Goal: Task Accomplishment & Management: Use online tool/utility

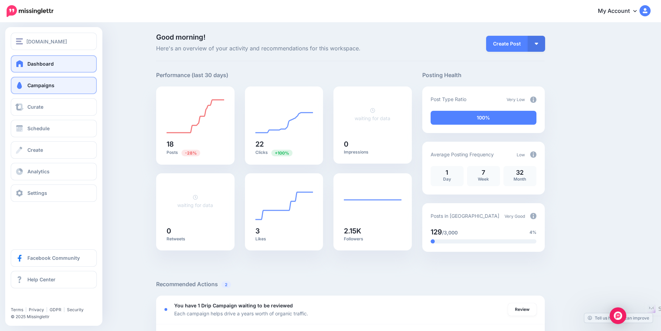
click at [46, 84] on span "Campaigns" at bounding box center [40, 85] width 27 height 6
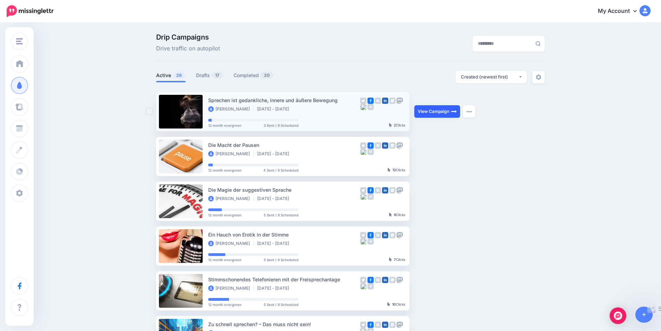
click at [438, 112] on link "View Campaign" at bounding box center [437, 111] width 46 height 12
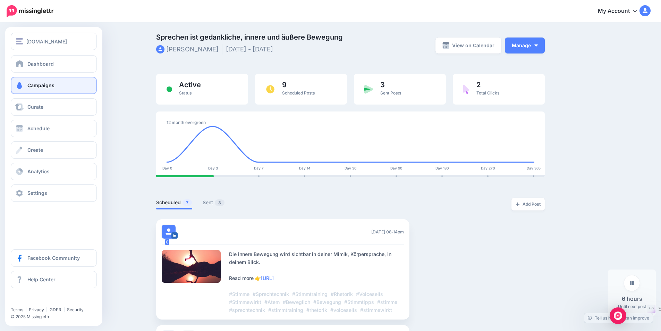
click at [43, 83] on span "Campaigns" at bounding box center [40, 85] width 27 height 6
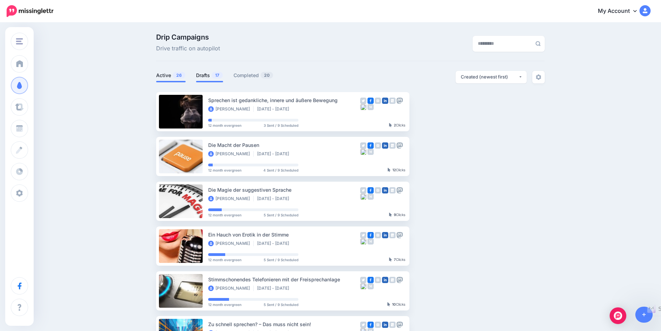
click at [210, 76] on link "Drafts 17" at bounding box center [209, 75] width 27 height 8
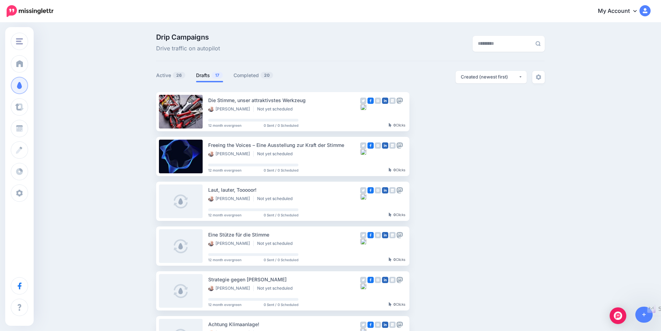
click at [517, 289] on ul "Die Stimme, unser attraktivstes Werkzeug Arno Fischbacher Not yet scheduled 12 …" at bounding box center [350, 328] width 389 height 473
click at [493, 271] on ul "Die Stimme, unser attraktivstes Werkzeug Arno Fischbacher Not yet scheduled 12 …" at bounding box center [350, 328] width 389 height 473
click at [443, 109] on link "Setup Campaign" at bounding box center [437, 111] width 47 height 12
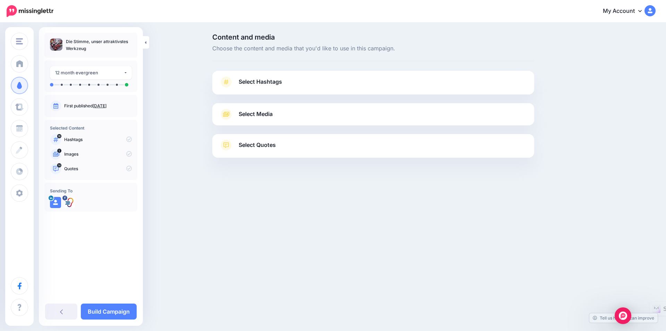
click at [277, 82] on span "Select Hashtags" at bounding box center [260, 81] width 43 height 9
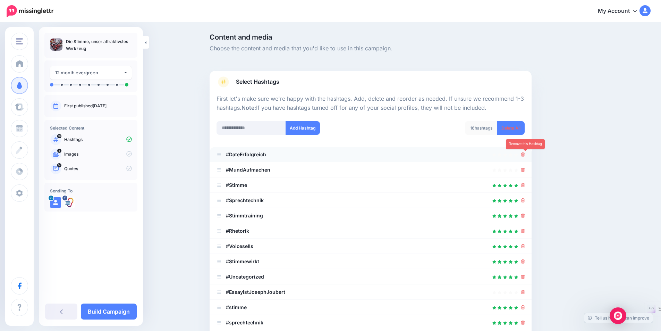
click at [525, 154] on icon at bounding box center [523, 154] width 4 height 4
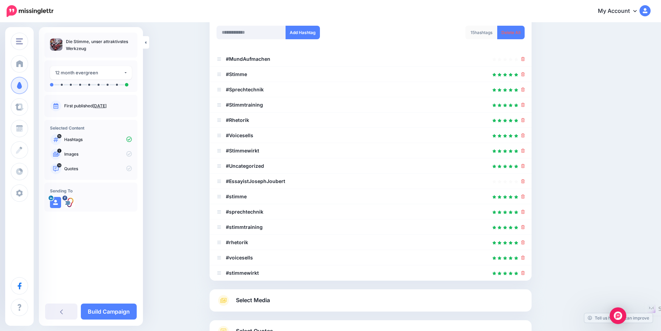
scroll to position [96, 0]
click at [525, 164] on icon at bounding box center [523, 165] width 4 height 4
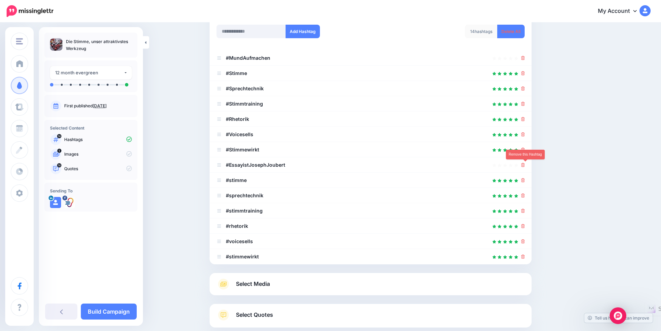
click at [525, 164] on icon at bounding box center [523, 165] width 4 height 4
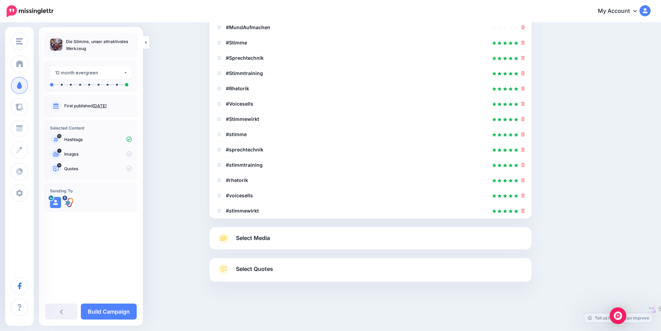
scroll to position [133, 0]
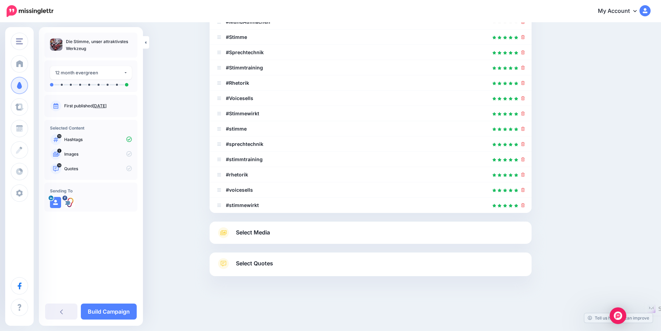
click at [271, 261] on span "Select Quotes" at bounding box center [254, 262] width 37 height 9
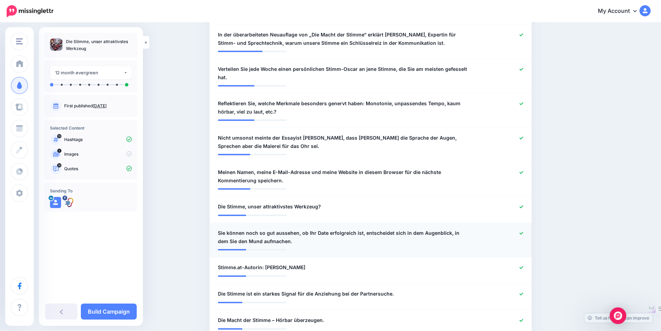
scroll to position [296, 0]
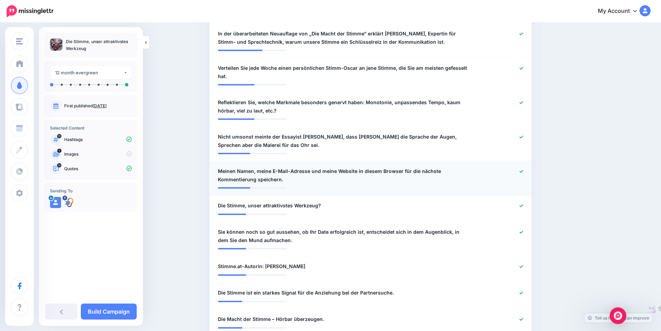
click at [523, 171] on icon at bounding box center [521, 171] width 4 height 4
click at [523, 265] on icon at bounding box center [521, 266] width 4 height 3
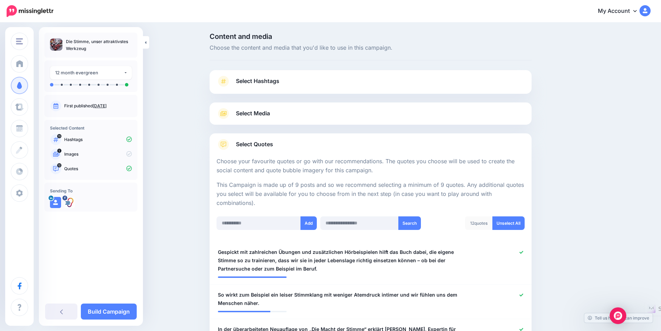
scroll to position [0, 0]
click at [261, 113] on span "Select Media" at bounding box center [253, 113] width 34 height 9
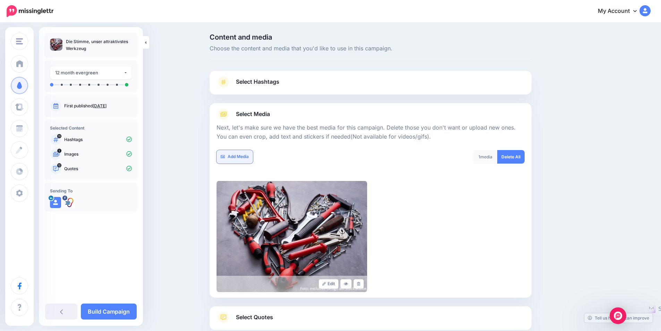
click at [244, 155] on link "Add Media" at bounding box center [234, 157] width 36 height 14
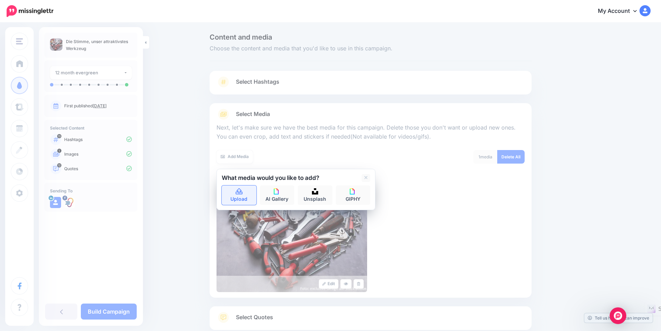
click at [238, 196] on link "Upload" at bounding box center [239, 194] width 35 height 19
click at [240, 195] on link "Upload" at bounding box center [239, 194] width 35 height 19
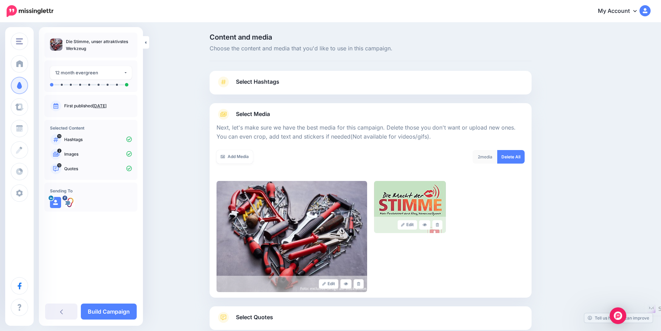
scroll to position [54, 0]
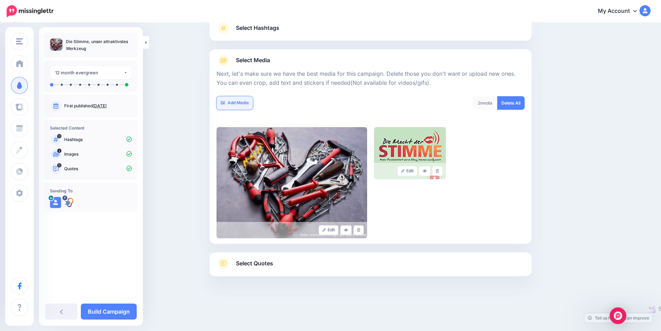
click at [242, 104] on link "Add Media" at bounding box center [234, 103] width 36 height 14
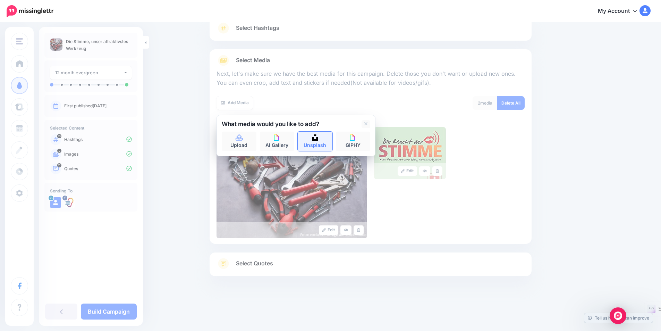
click at [315, 141] on link "Unsplash" at bounding box center [315, 140] width 35 height 19
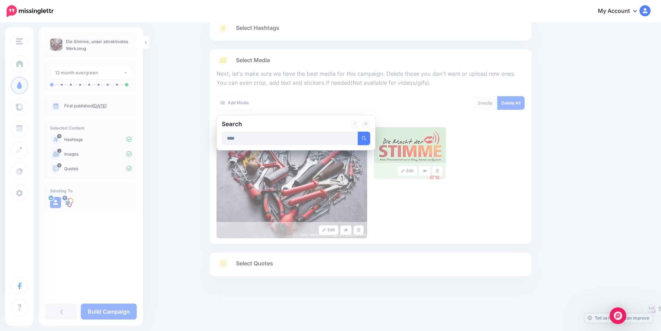
type input "****"
click at [358, 131] on button "submit" at bounding box center [364, 138] width 12 height 14
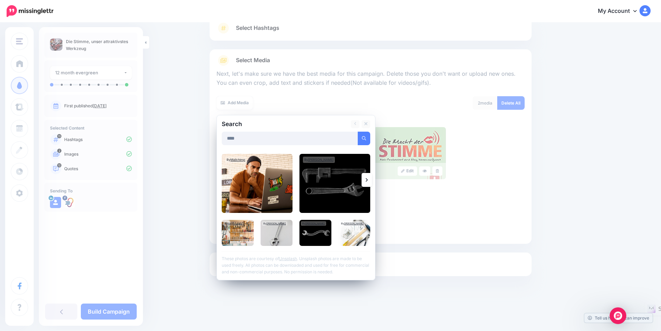
click at [371, 177] on link at bounding box center [366, 180] width 10 height 14
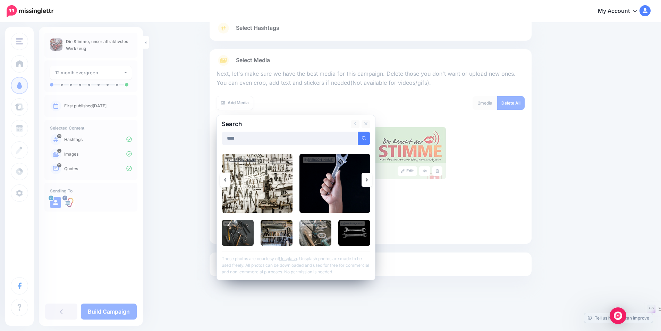
click at [371, 177] on link at bounding box center [366, 180] width 10 height 14
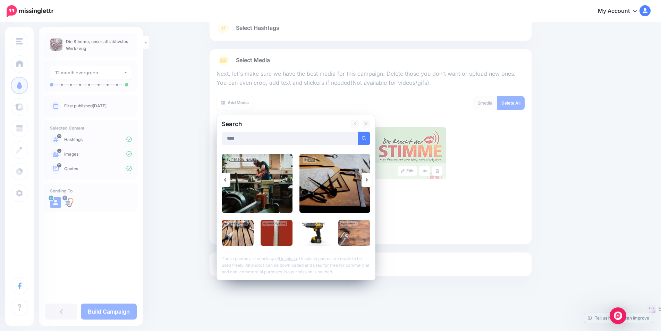
click at [371, 179] on link at bounding box center [366, 180] width 10 height 14
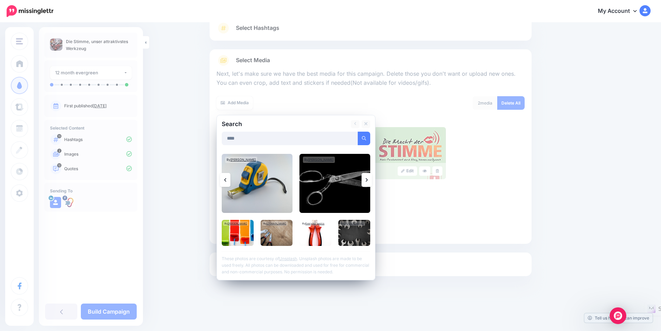
click at [371, 179] on link at bounding box center [366, 180] width 10 height 14
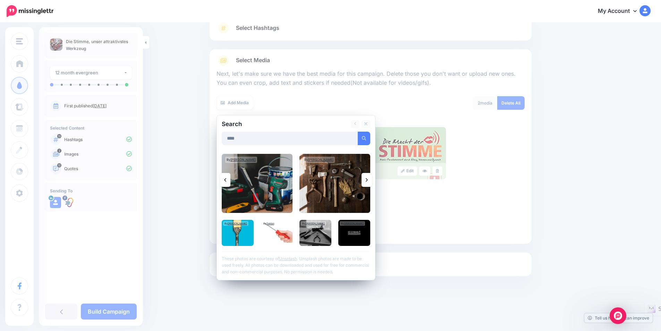
click at [371, 179] on link at bounding box center [366, 180] width 10 height 14
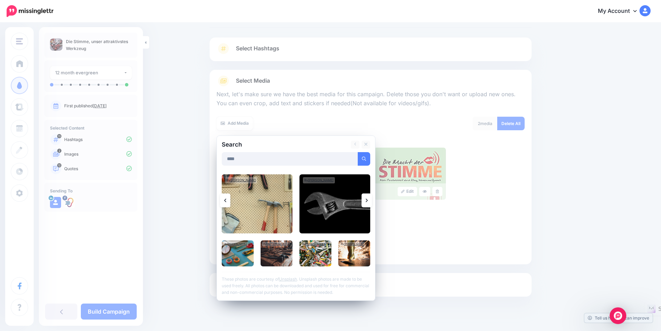
click at [461, 309] on div at bounding box center [371, 313] width 322 height 35
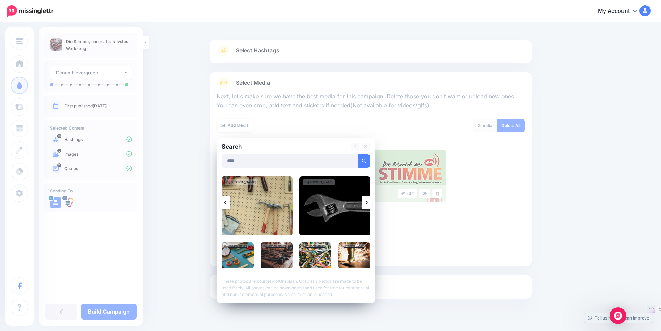
click at [368, 201] on icon at bounding box center [367, 202] width 2 height 6
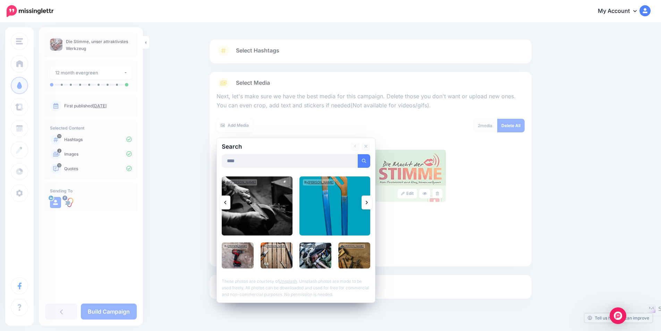
click at [226, 203] on icon at bounding box center [225, 202] width 2 height 6
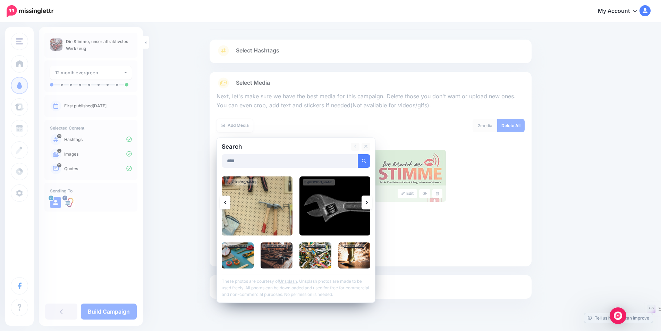
click at [226, 203] on icon at bounding box center [225, 202] width 2 height 6
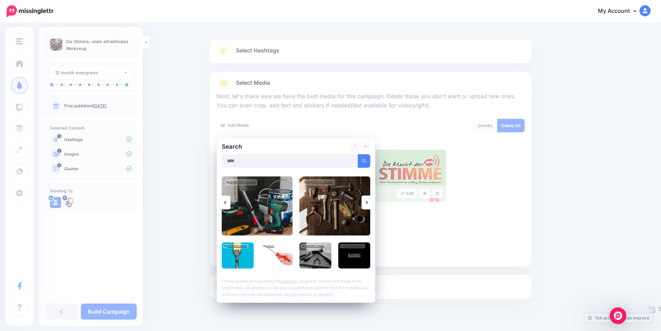
click at [226, 203] on icon at bounding box center [225, 202] width 2 height 6
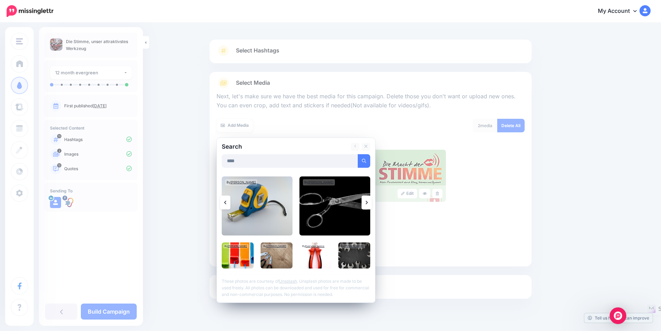
click at [226, 203] on icon at bounding box center [225, 202] width 2 height 6
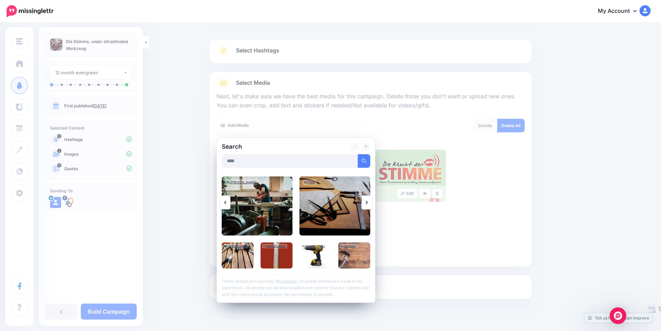
click at [226, 203] on icon at bounding box center [225, 202] width 2 height 6
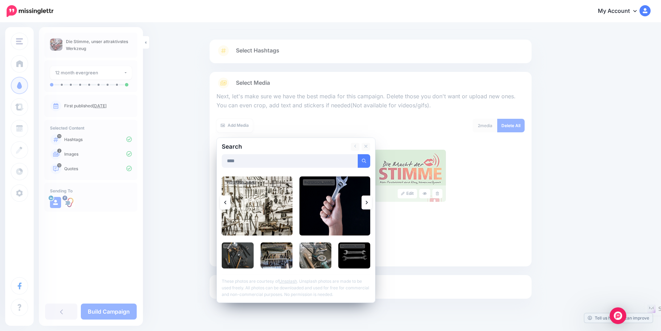
click at [226, 203] on icon at bounding box center [225, 202] width 2 height 6
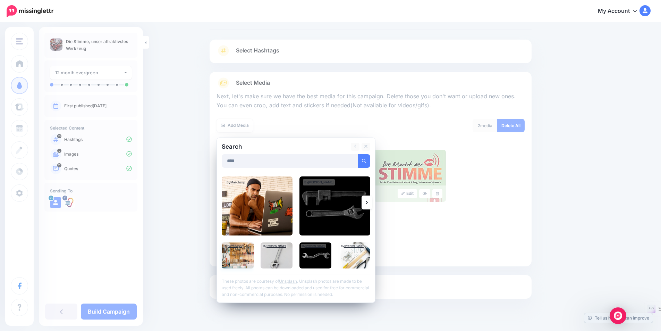
click at [251, 254] on img at bounding box center [238, 255] width 32 height 26
click at [355, 161] on link "Add Media" at bounding box center [355, 161] width 29 height 14
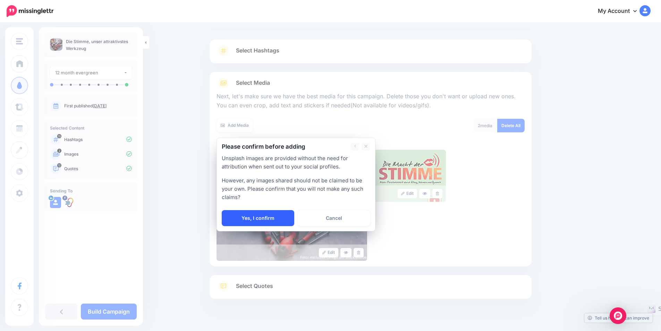
click at [249, 217] on link "Yes, I confirm" at bounding box center [258, 218] width 73 height 16
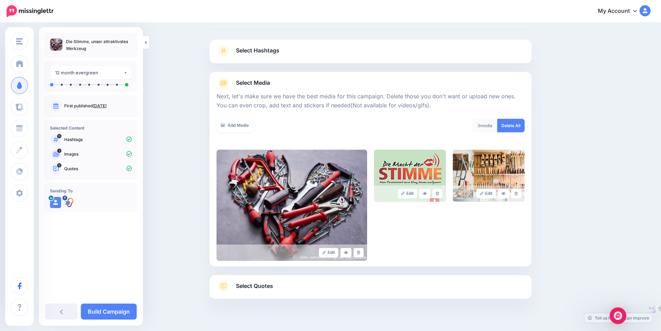
scroll to position [54, 0]
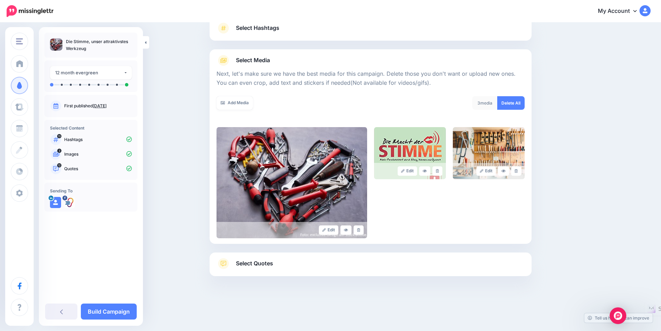
click at [250, 299] on div at bounding box center [371, 293] width 322 height 35
click at [250, 105] on link "Add Media" at bounding box center [234, 103] width 36 height 14
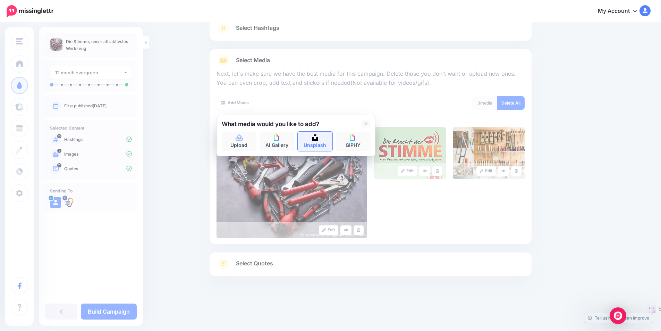
click at [324, 142] on link "Unsplash" at bounding box center [315, 140] width 35 height 19
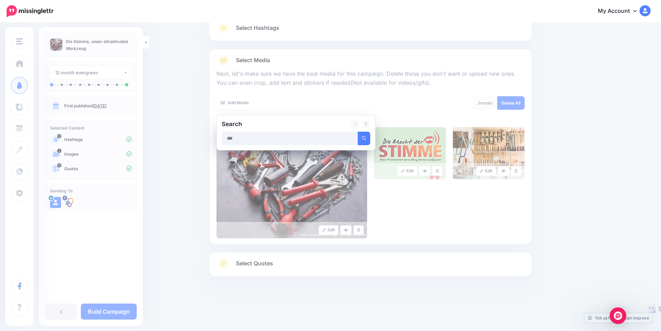
type input "***"
click at [358, 131] on button "submit" at bounding box center [364, 138] width 12 height 14
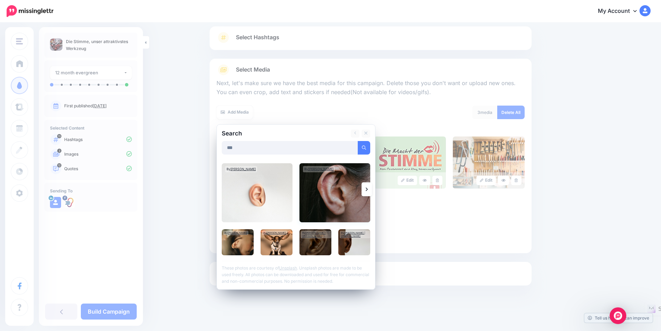
scroll to position [42, 0]
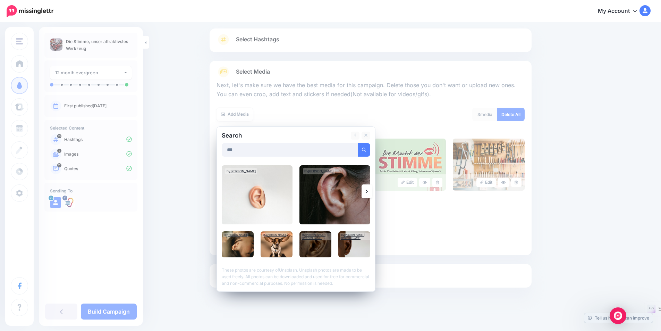
click at [371, 191] on link at bounding box center [366, 191] width 10 height 14
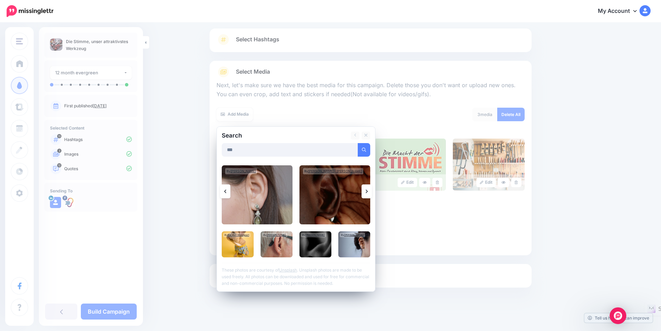
click at [371, 191] on link at bounding box center [366, 191] width 10 height 14
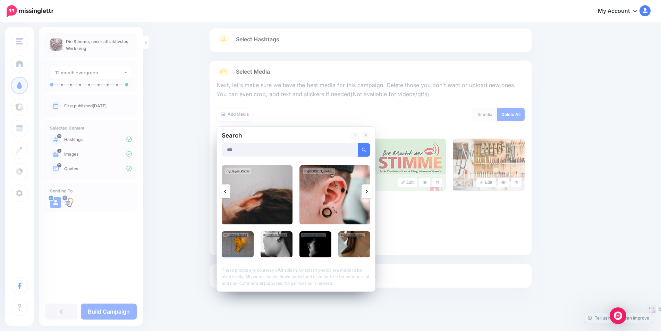
click at [239, 246] on img at bounding box center [238, 244] width 32 height 26
click at [361, 147] on link "Add Media" at bounding box center [355, 150] width 29 height 14
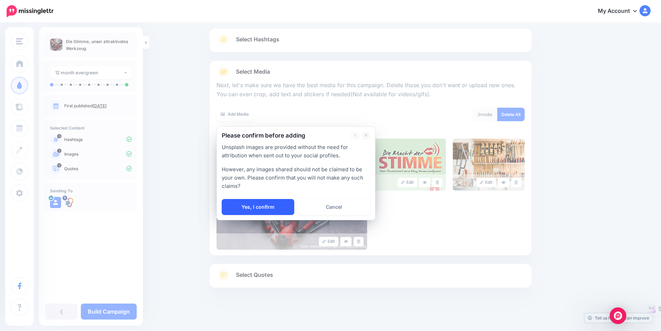
click at [275, 204] on link "Yes, I confirm" at bounding box center [258, 207] width 73 height 16
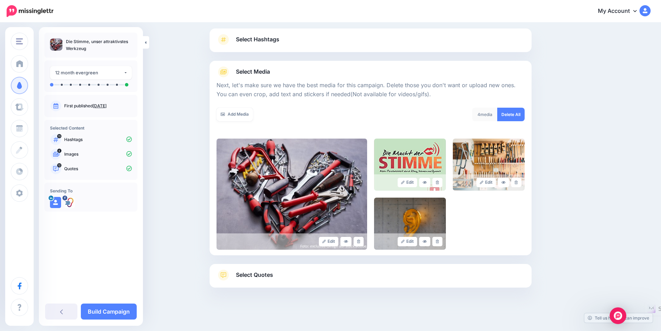
scroll to position [54, 0]
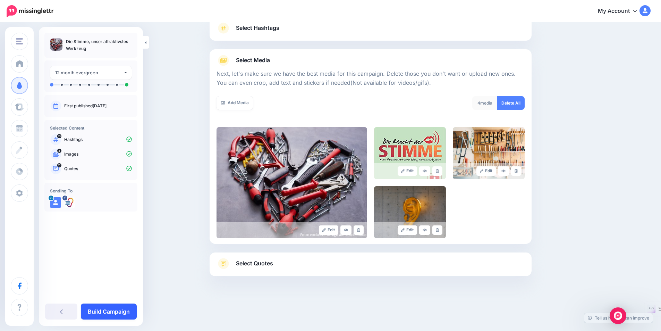
click at [107, 311] on link "Build Campaign" at bounding box center [109, 311] width 56 height 16
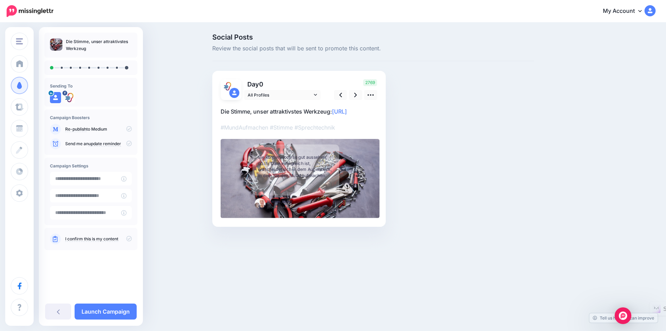
click at [267, 288] on div "stimme.at stimme.at Arno Fischbacher Add Workspace Dashboard Campaigns Curate S…" at bounding box center [333, 165] width 666 height 331
click at [354, 92] on link at bounding box center [355, 95] width 13 height 10
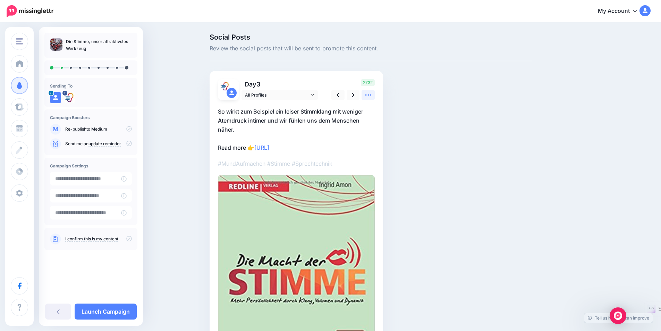
click at [371, 92] on icon at bounding box center [368, 94] width 7 height 7
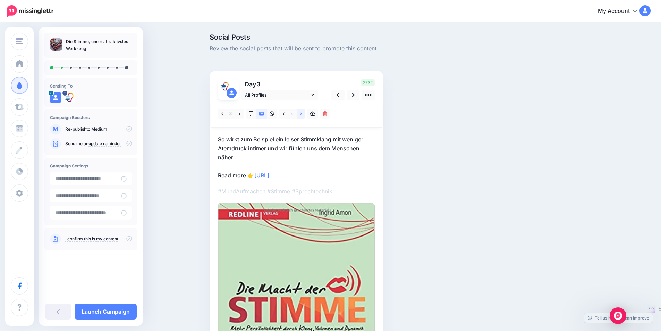
click at [302, 115] on icon at bounding box center [301, 113] width 2 height 5
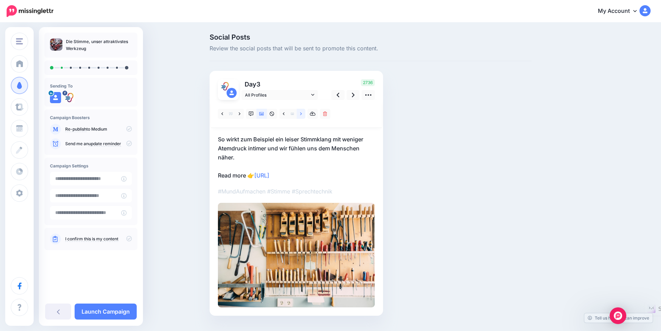
click at [302, 115] on icon at bounding box center [301, 113] width 2 height 5
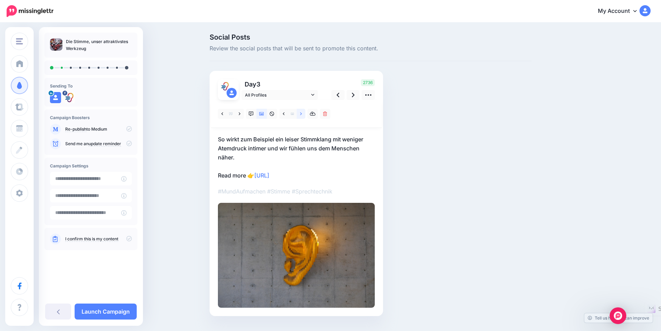
click at [302, 115] on icon at bounding box center [301, 113] width 2 height 3
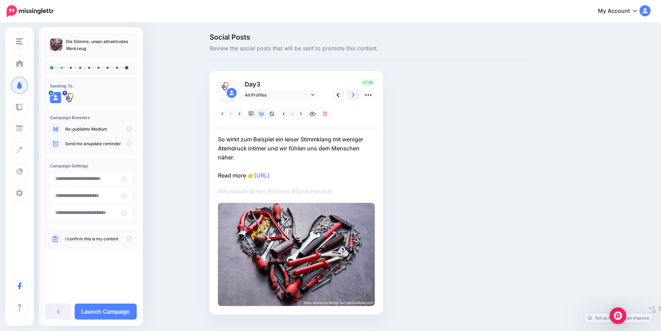
click at [355, 94] on icon at bounding box center [353, 94] width 3 height 7
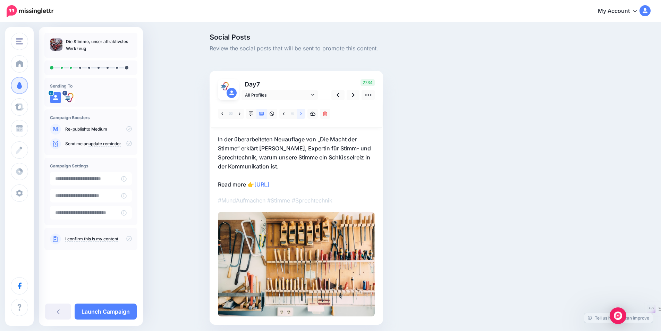
click at [302, 114] on icon at bounding box center [301, 113] width 2 height 5
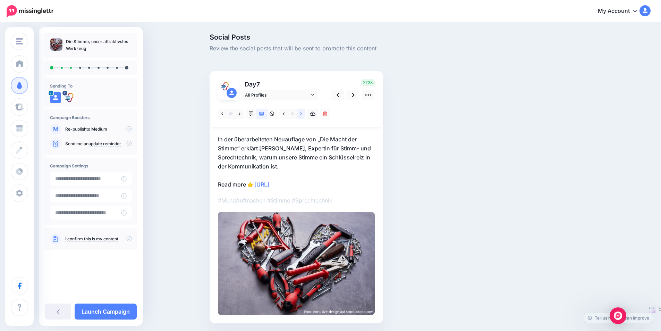
click at [302, 114] on icon at bounding box center [301, 113] width 2 height 5
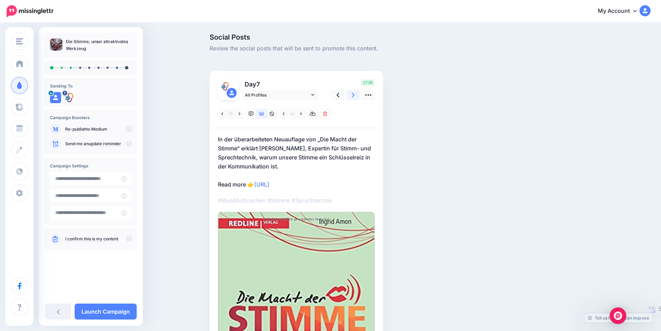
click at [358, 94] on link at bounding box center [353, 95] width 13 height 10
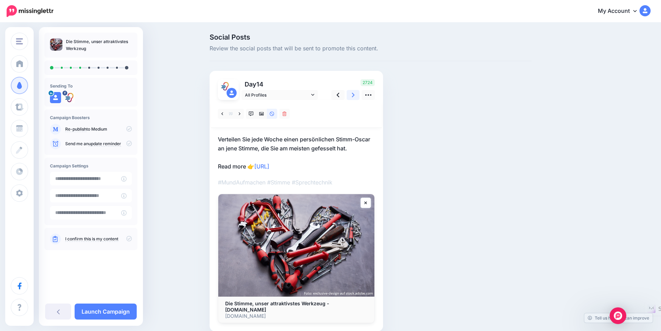
click at [358, 94] on link at bounding box center [353, 95] width 13 height 10
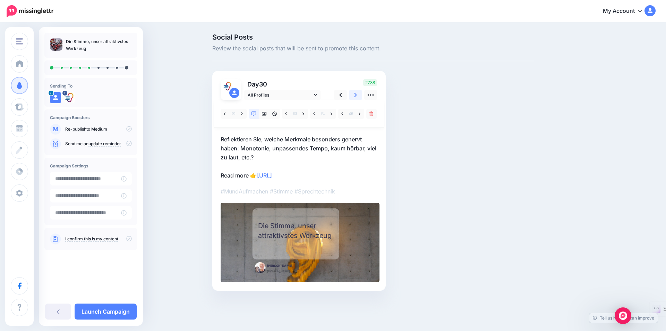
click at [358, 94] on link at bounding box center [355, 95] width 13 height 10
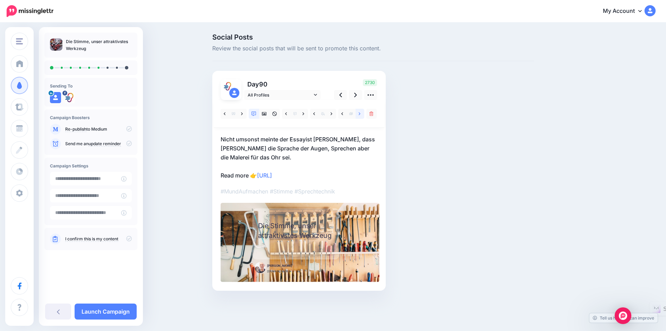
click at [360, 114] on icon at bounding box center [360, 113] width 2 height 3
click at [360, 114] on icon at bounding box center [360, 113] width 2 height 5
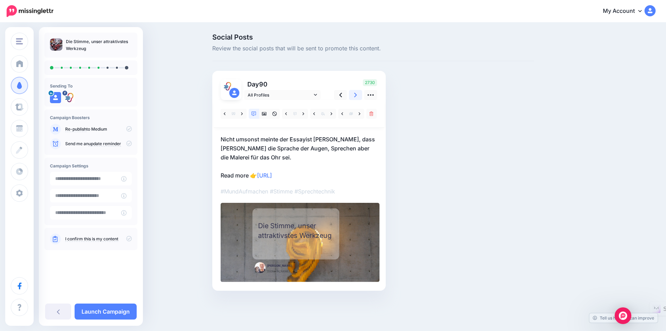
click at [359, 93] on link at bounding box center [355, 95] width 13 height 10
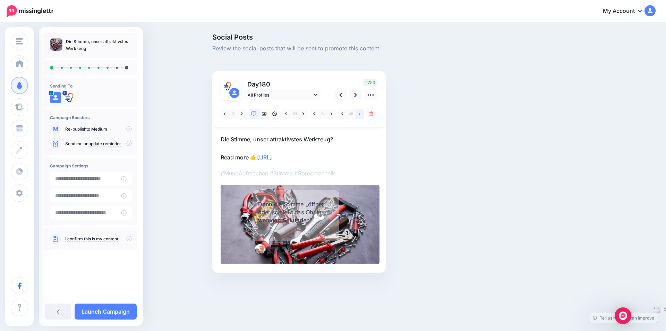
click at [359, 113] on icon at bounding box center [360, 113] width 2 height 5
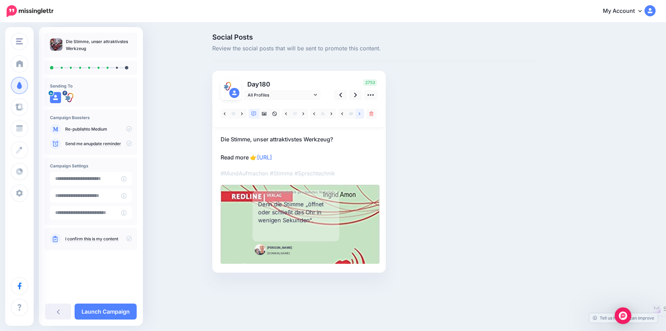
click at [359, 113] on icon at bounding box center [360, 113] width 2 height 5
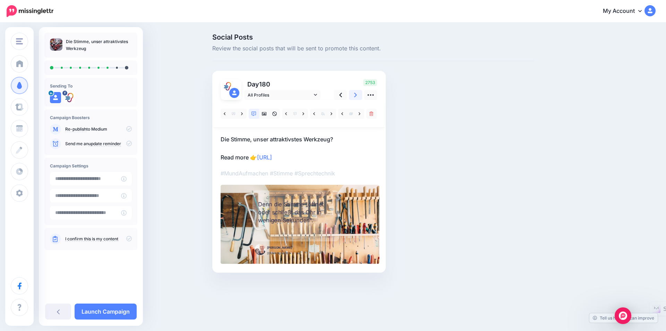
click at [357, 93] on link at bounding box center [355, 95] width 13 height 10
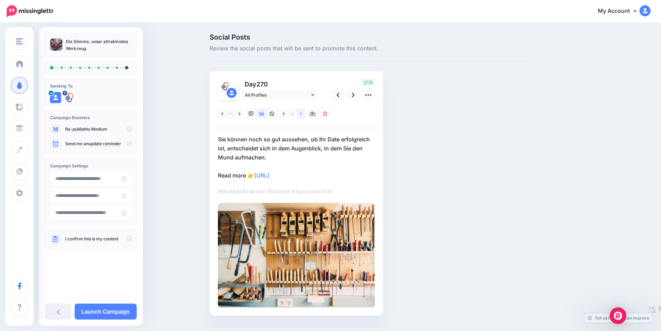
click at [302, 111] on icon at bounding box center [301, 113] width 2 height 5
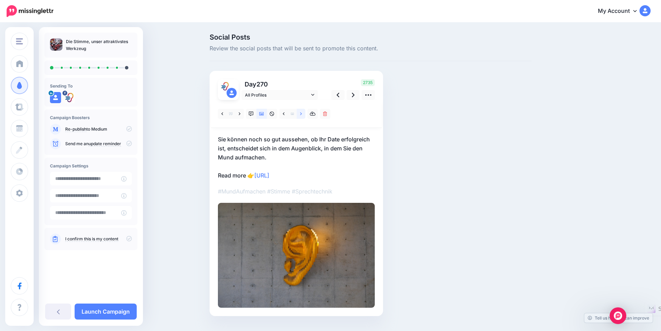
click at [302, 111] on icon at bounding box center [301, 113] width 2 height 5
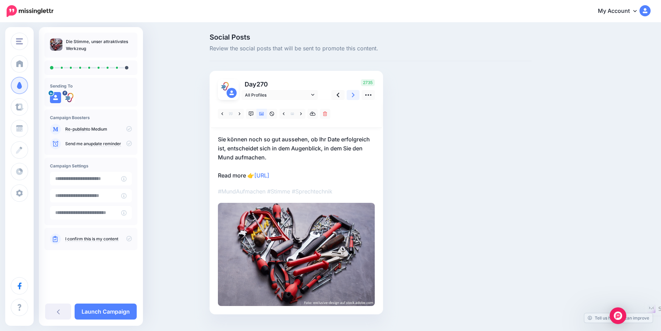
click at [355, 95] on icon at bounding box center [353, 94] width 3 height 7
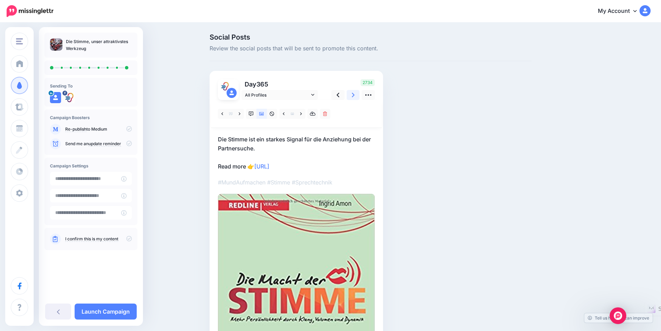
click at [355, 95] on icon at bounding box center [353, 94] width 3 height 7
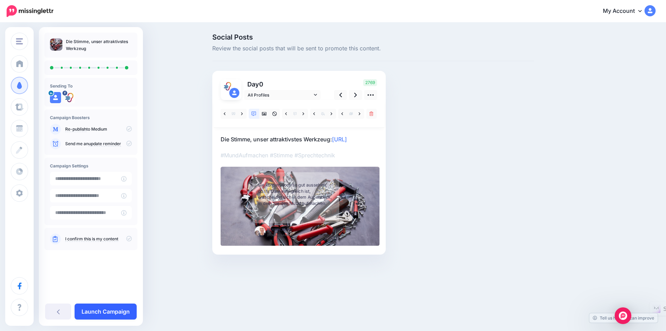
click at [109, 312] on link "Launch Campaign" at bounding box center [106, 311] width 62 height 16
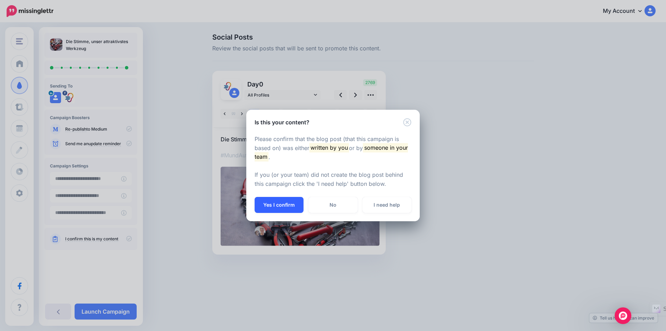
click at [277, 204] on button "Yes I confirm" at bounding box center [279, 205] width 49 height 16
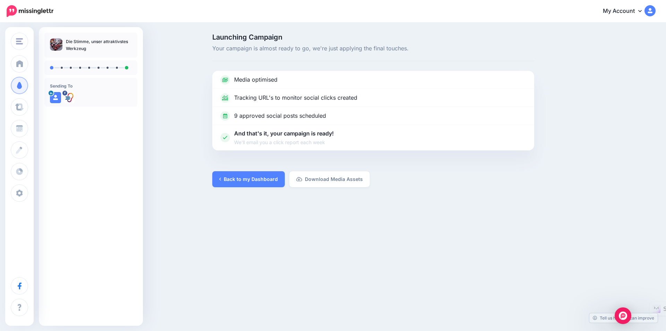
click at [235, 241] on div "[DOMAIN_NAME] [DOMAIN_NAME] [PERSON_NAME] Add Workspace Dashboard Campaigns Cur…" at bounding box center [333, 165] width 666 height 331
click at [642, 9] on link "My Account" at bounding box center [626, 11] width 60 height 17
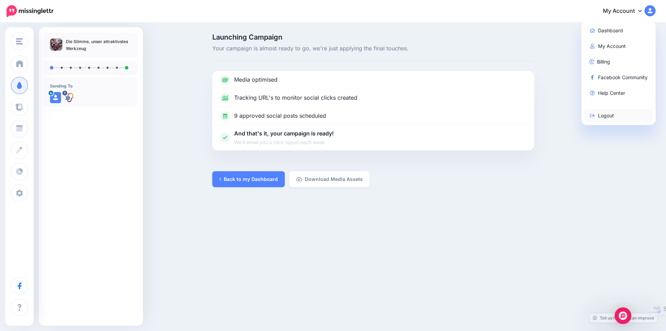
click at [606, 114] on link "Logout" at bounding box center [618, 116] width 69 height 14
